Goal: Information Seeking & Learning: Learn about a topic

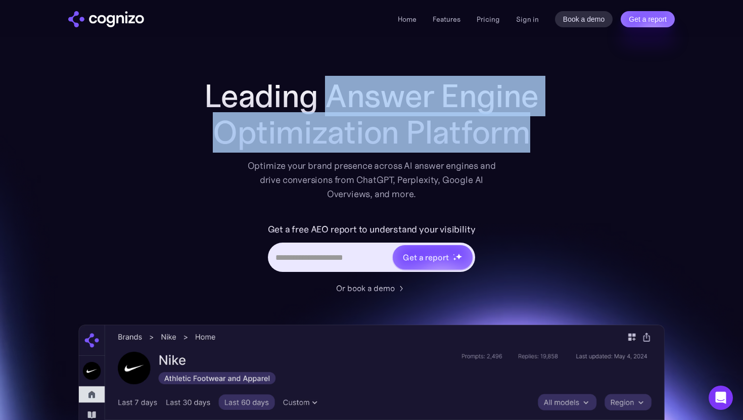
drag, startPoint x: 330, startPoint y: 97, endPoint x: 527, endPoint y: 127, distance: 198.3
click at [527, 127] on h1 "Leading Answer Engine Optimization Platform" at bounding box center [371, 114] width 404 height 73
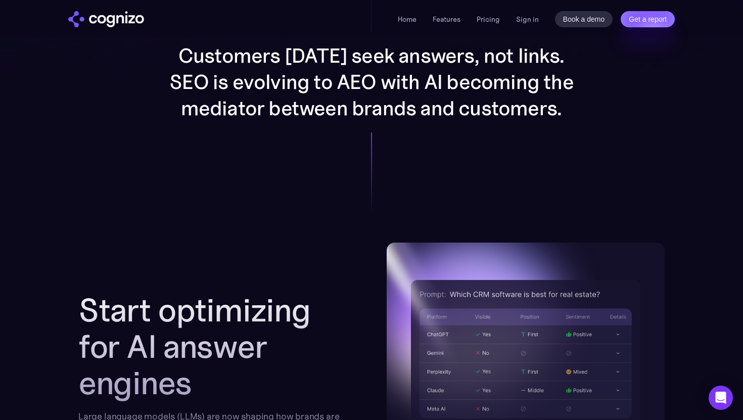
scroll to position [882, 0]
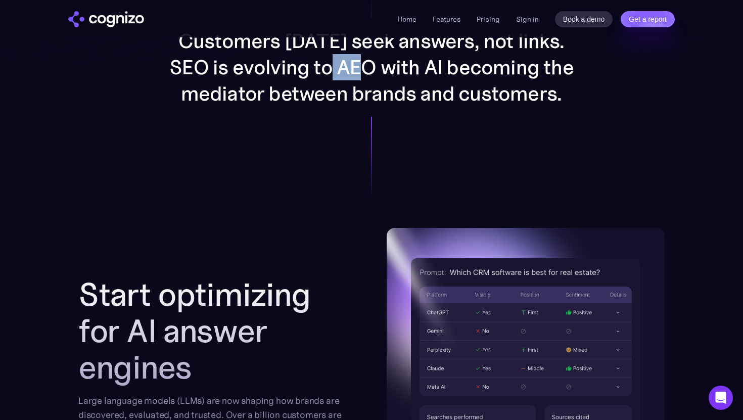
drag, startPoint x: 336, startPoint y: 68, endPoint x: 375, endPoint y: 71, distance: 39.0
click at [375, 71] on p "Customers today seek answers, not links. SEO is evolving to AEO with AI becomin…" at bounding box center [371, 67] width 404 height 79
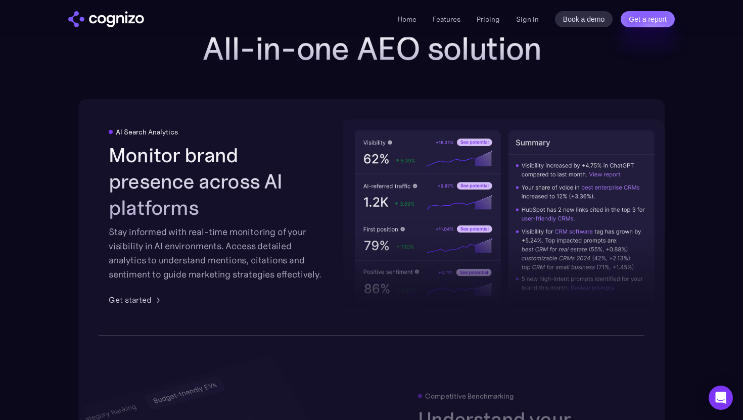
scroll to position [1541, 0]
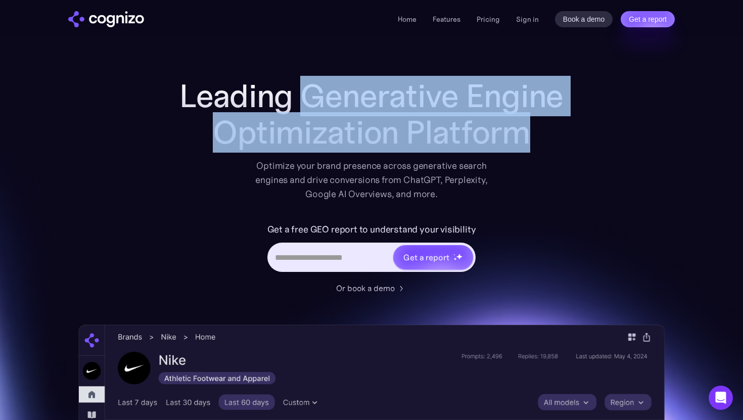
drag, startPoint x: 304, startPoint y: 94, endPoint x: 521, endPoint y: 129, distance: 220.1
click at [521, 129] on h1 "Leading Generative Engine Optimization Platform" at bounding box center [371, 114] width 404 height 73
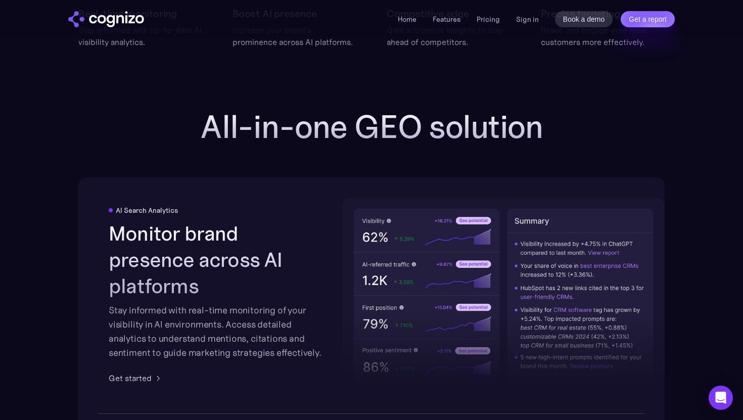
scroll to position [1449, 0]
